Goal: Information Seeking & Learning: Learn about a topic

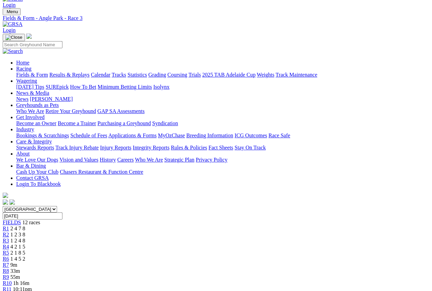
scroll to position [14, 0]
click at [9, 262] on span "R7" at bounding box center [6, 265] width 6 height 6
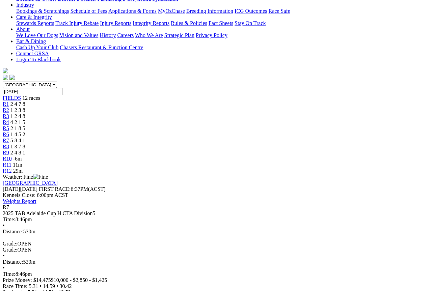
scroll to position [140, 0]
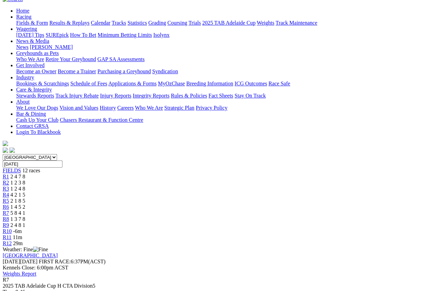
scroll to position [66, 0]
click at [25, 205] on span "1 4 5 2" at bounding box center [17, 208] width 15 height 6
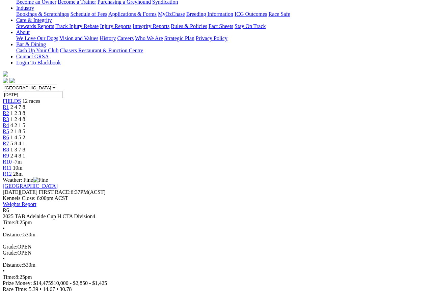
scroll to position [136, 0]
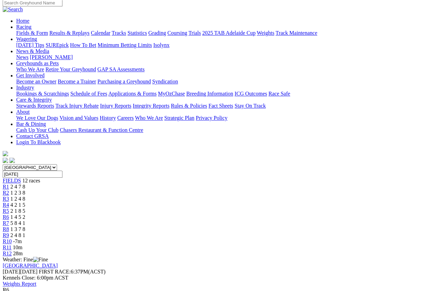
scroll to position [55, 0]
click at [9, 227] on span "R8" at bounding box center [6, 230] width 6 height 6
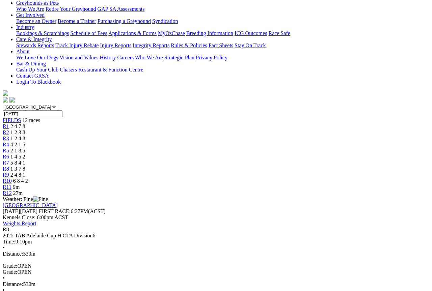
scroll to position [118, 0]
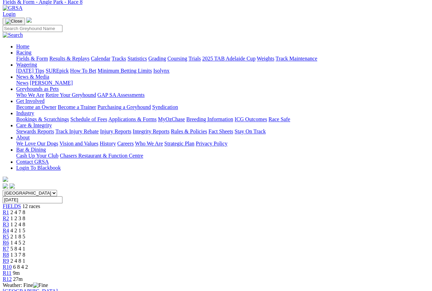
scroll to position [31, 0]
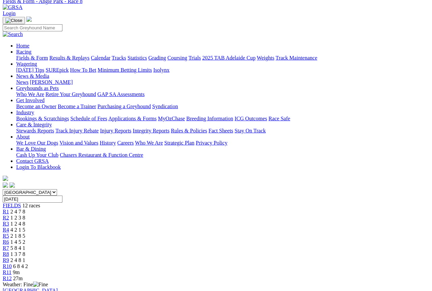
click at [9, 258] on span "R9" at bounding box center [6, 261] width 6 height 6
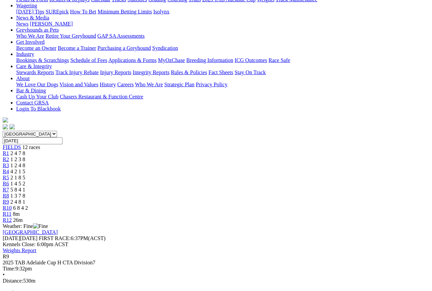
scroll to position [79, 0]
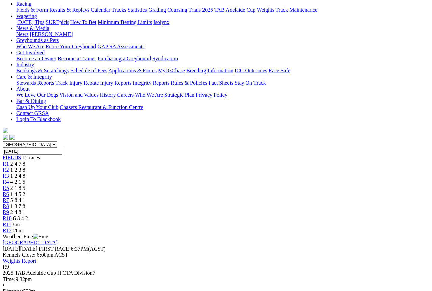
click at [12, 216] on span "R10" at bounding box center [7, 219] width 9 height 6
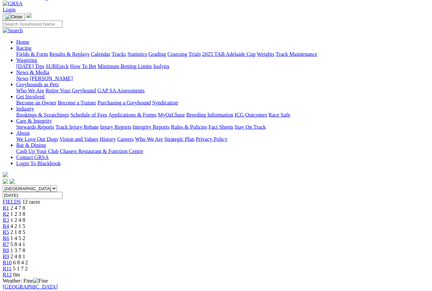
scroll to position [34, 0]
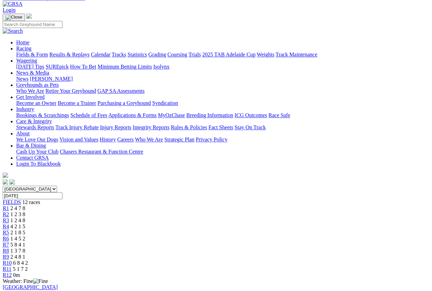
click at [28, 260] on span "6 8 4 2" at bounding box center [20, 263] width 15 height 6
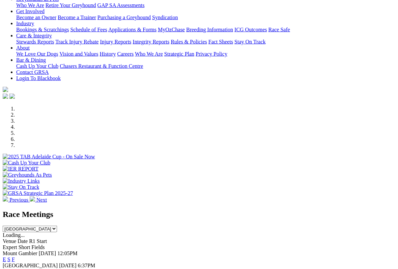
scroll to position [108, 0]
click at [15, 268] on link "F" at bounding box center [13, 271] width 3 height 6
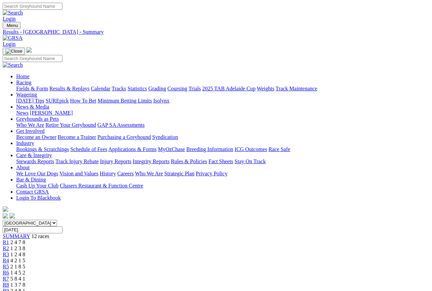
scroll to position [1, 0]
